Goal: Transaction & Acquisition: Purchase product/service

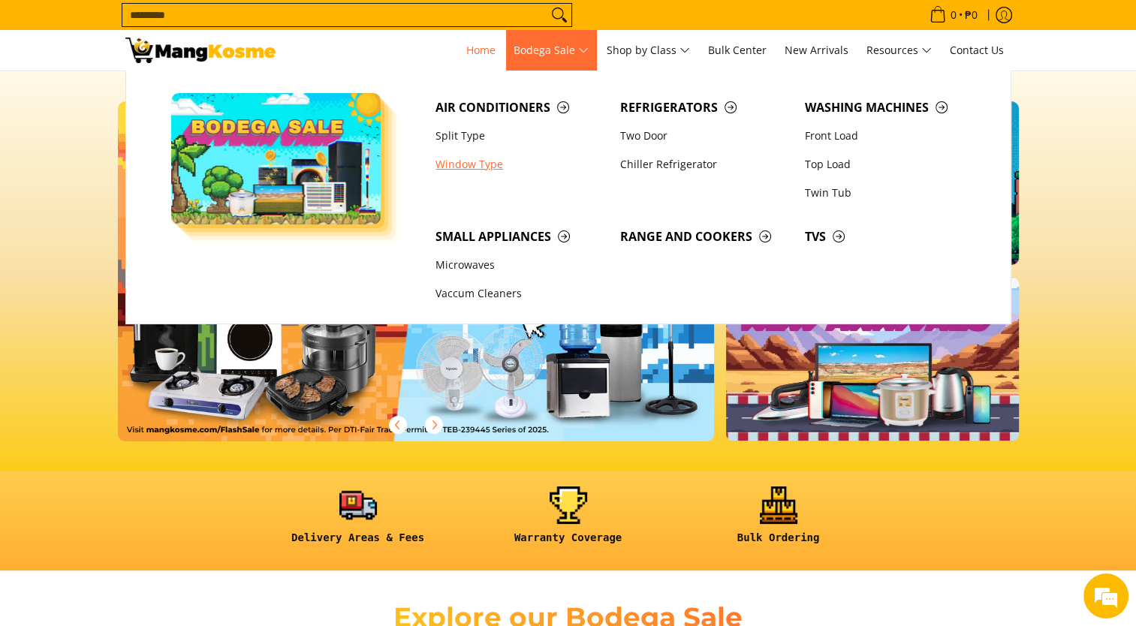
click at [475, 159] on link "Window Type" at bounding box center [520, 164] width 185 height 29
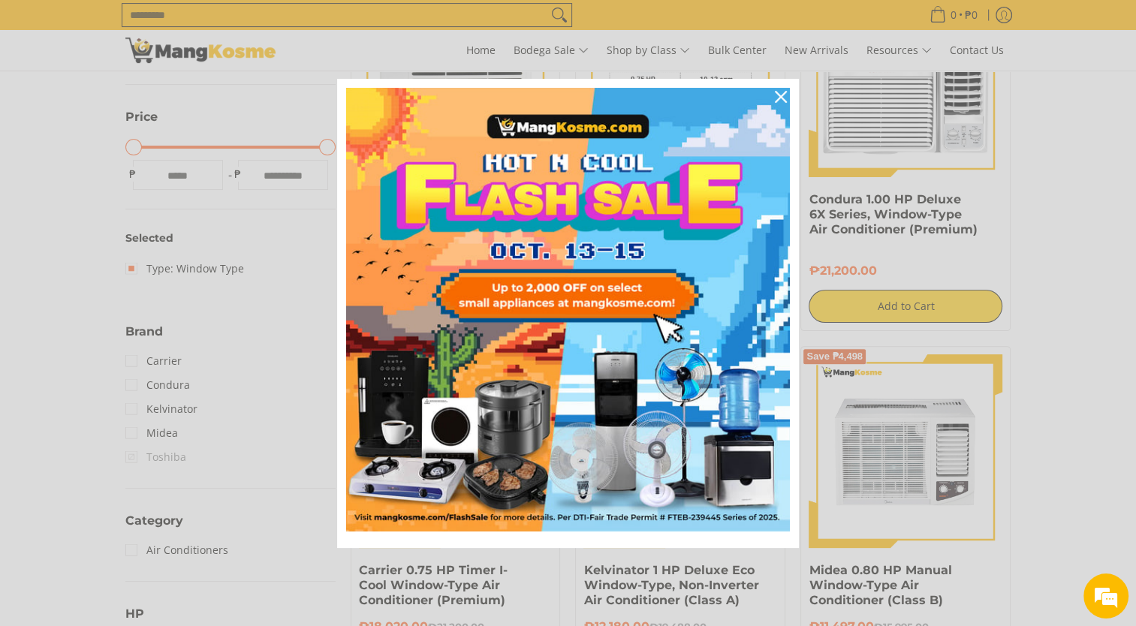
scroll to position [371, 0]
click at [777, 94] on icon "close icon" at bounding box center [781, 97] width 12 height 12
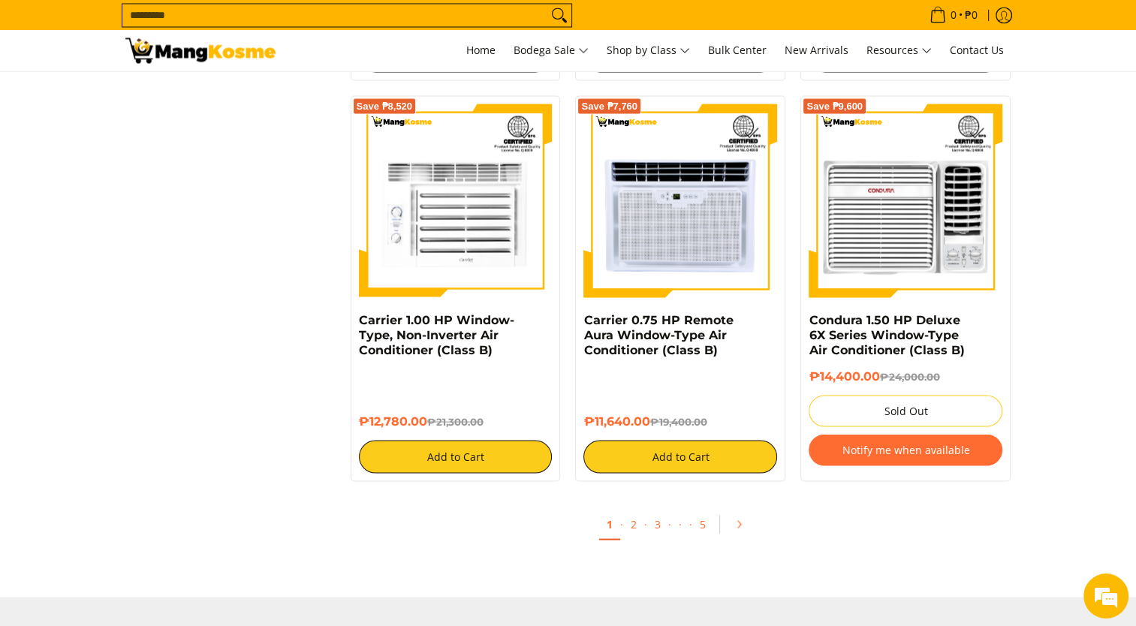
scroll to position [2848, 0]
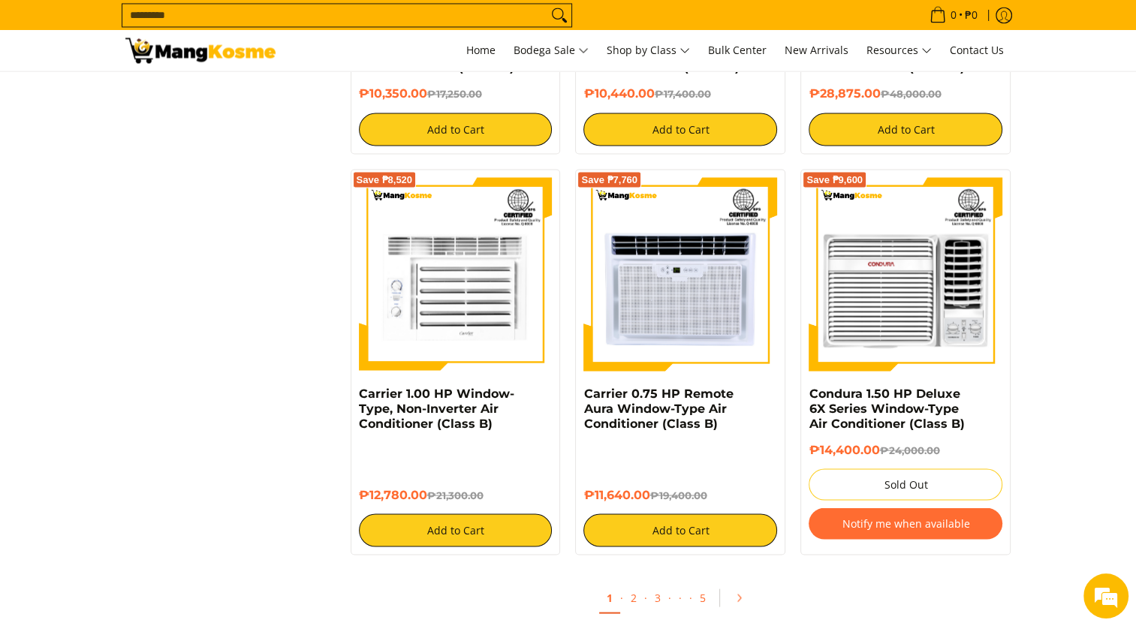
scroll to position [2714, 0]
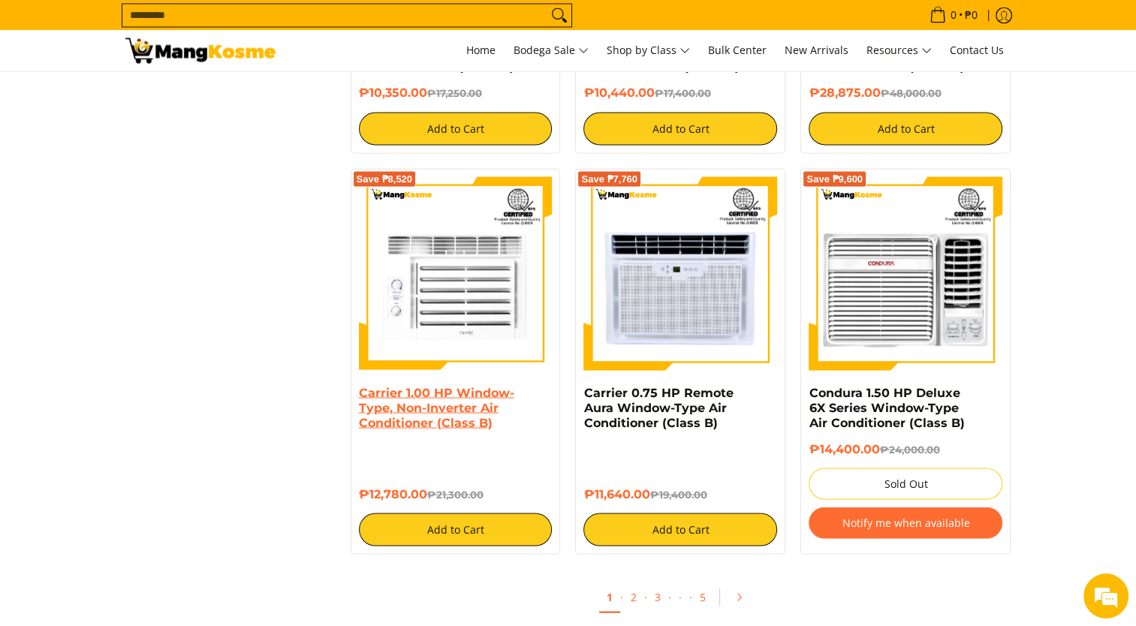
click at [426, 415] on link "Carrier 1.00 HP Window-Type, Non-Inverter Air Conditioner (Class B)" at bounding box center [436, 407] width 155 height 44
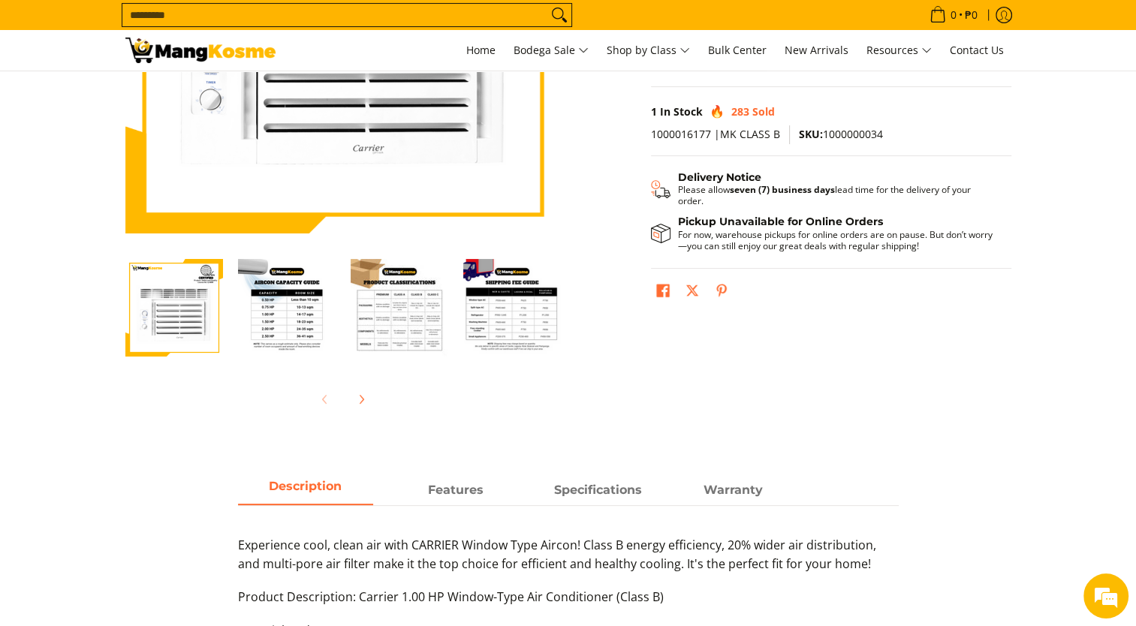
scroll to position [306, 0]
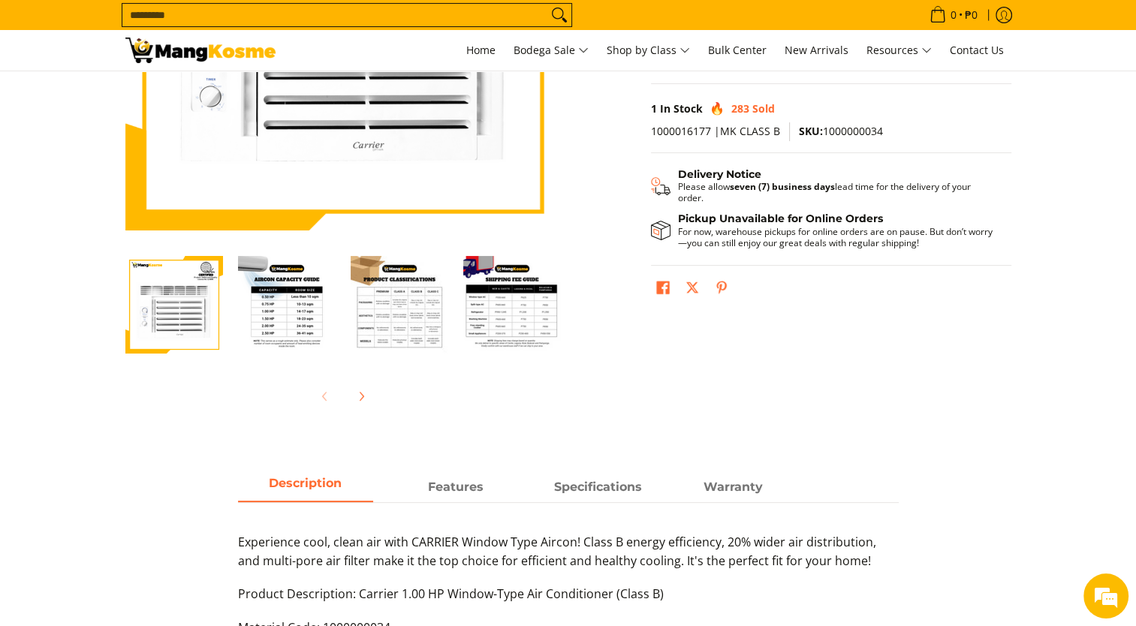
click at [284, 322] on img "Carrier 1.00 HP Window-Type, Non-Inverter Air Conditioner (Class B)-2" at bounding box center [287, 305] width 98 height 98
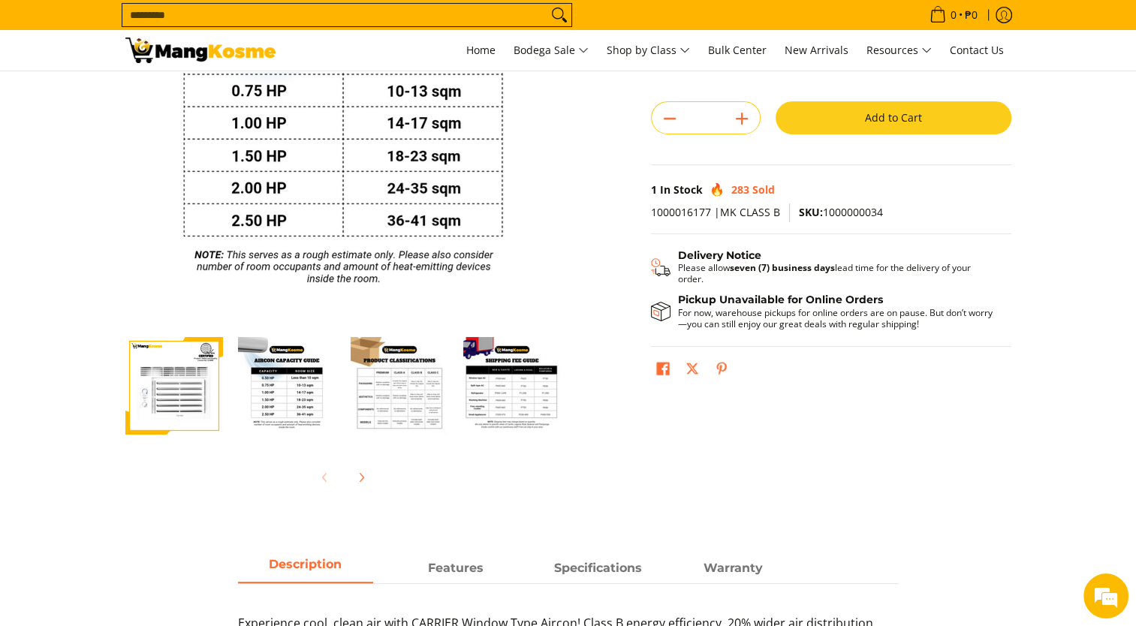
scroll to position [221, 0]
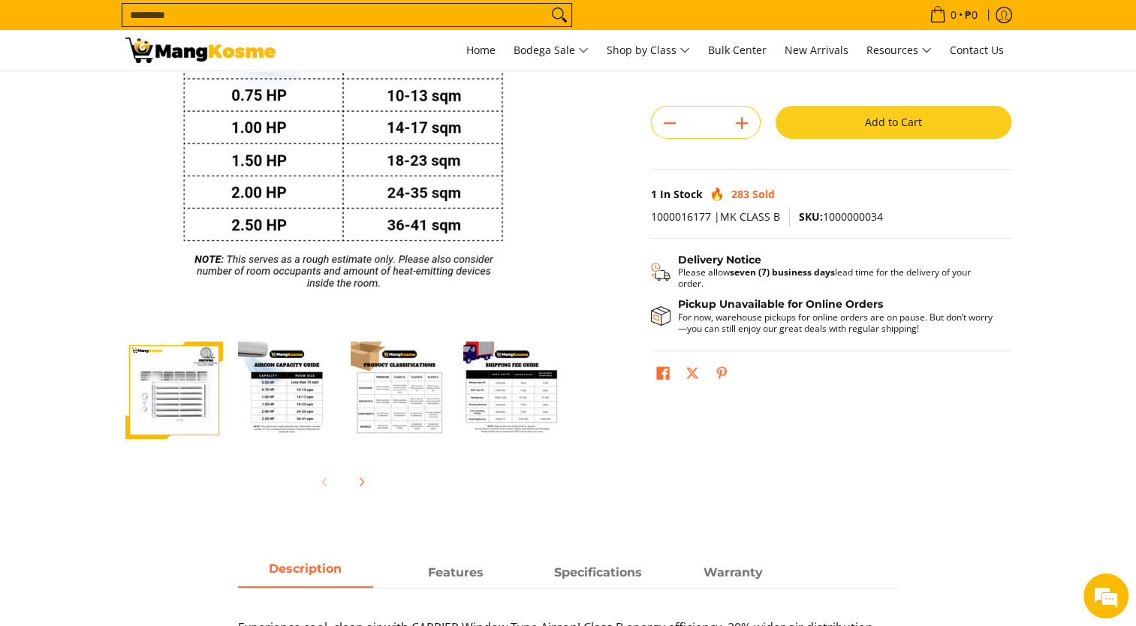
click at [402, 410] on img "Carrier 1.00 HP Window-Type, Non-Inverter Air Conditioner (Class B)-3" at bounding box center [400, 391] width 98 height 98
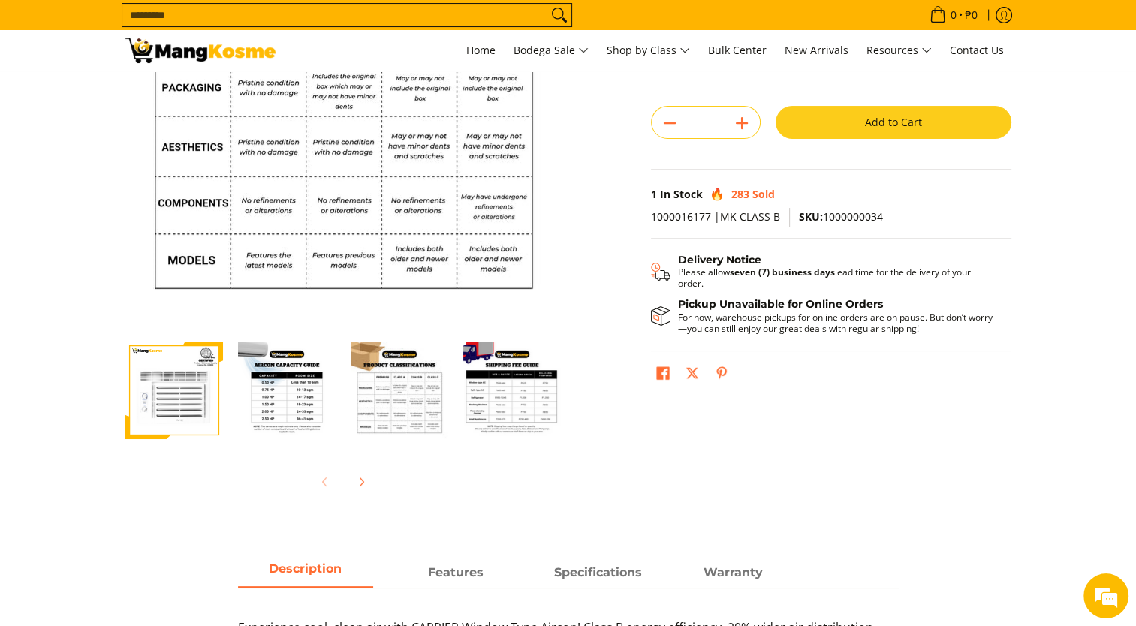
scroll to position [215, 0]
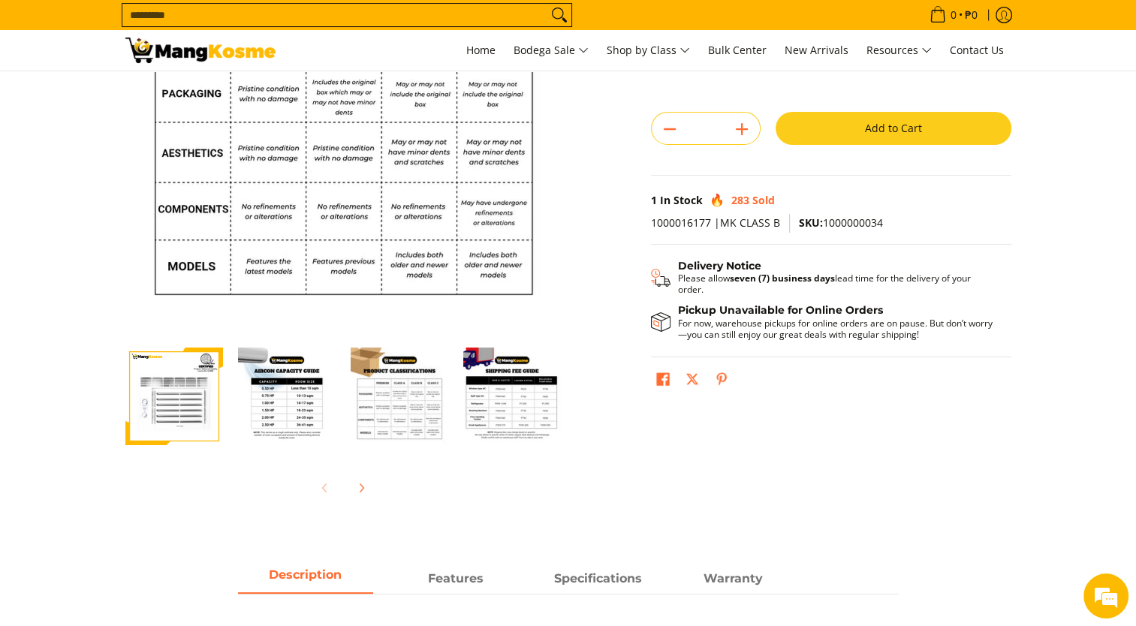
click at [492, 407] on img "mang-kosme-shipping-fee-guide-infographic" at bounding box center [512, 397] width 98 height 98
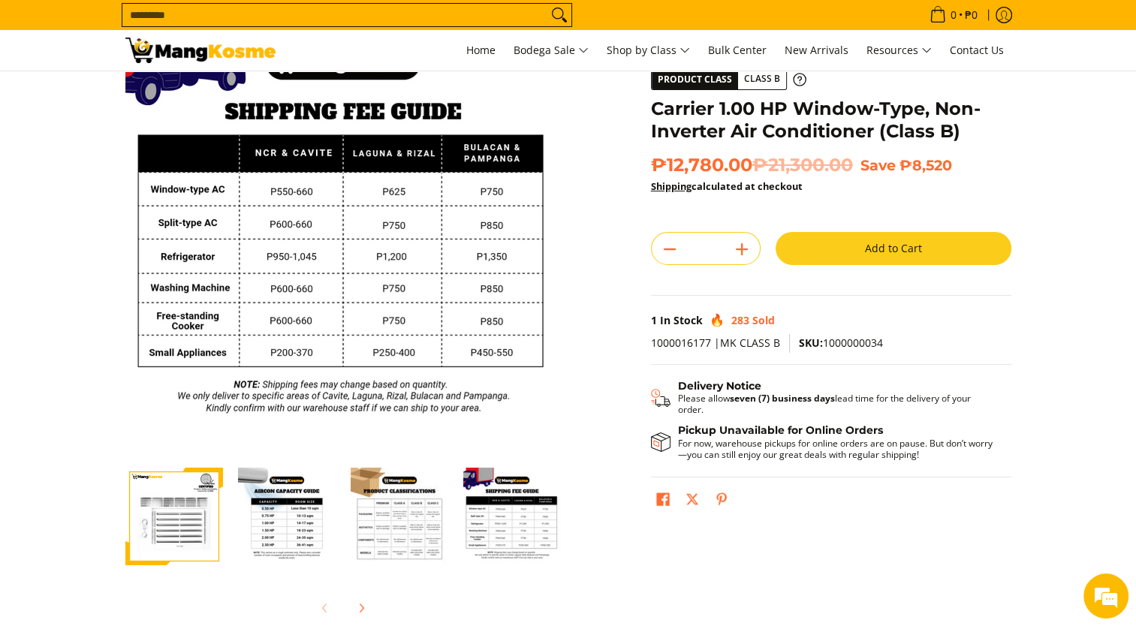
scroll to position [0, 0]
